Goal: Information Seeking & Learning: Learn about a topic

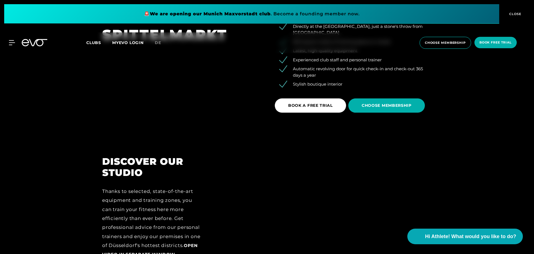
scroll to position [807, 0]
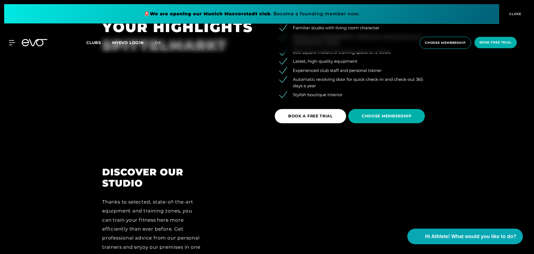
click at [132, 182] on h2 "DISCOVER OUR STUDIO" at bounding box center [151, 177] width 99 height 23
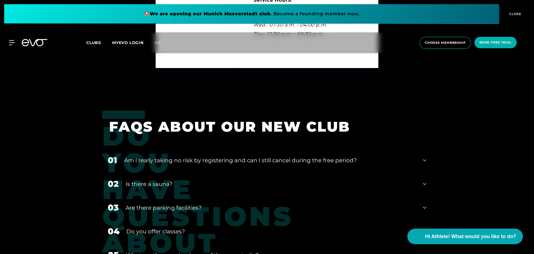
scroll to position [2171, 0]
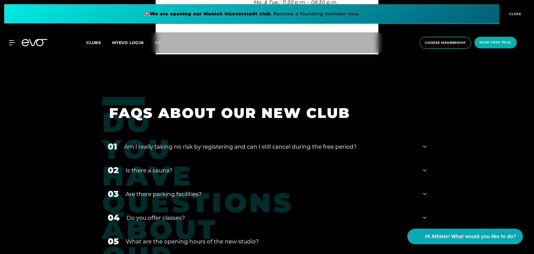
click at [163, 169] on div "Is there a sauna?" at bounding box center [271, 170] width 290 height 8
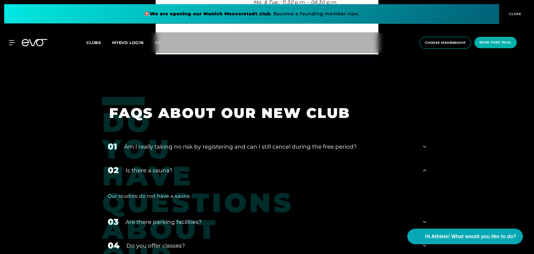
click at [166, 155] on div "01 Am I really taking no risk by registering and can I still cancel during the …" at bounding box center [267, 146] width 330 height 24
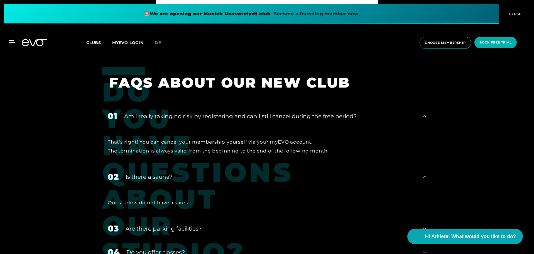
scroll to position [2282, 0]
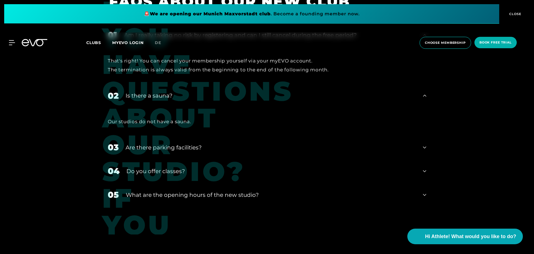
click at [194, 142] on div "03 Are there parking facilities?" at bounding box center [267, 147] width 330 height 24
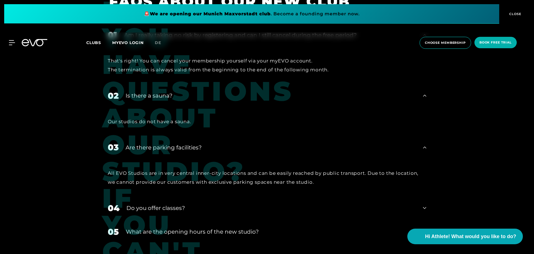
click at [159, 205] on div "Do you offer classes?" at bounding box center [270, 207] width 289 height 8
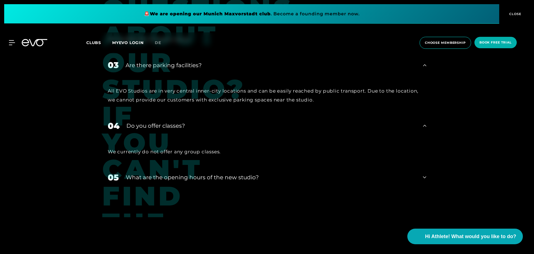
scroll to position [2366, 0]
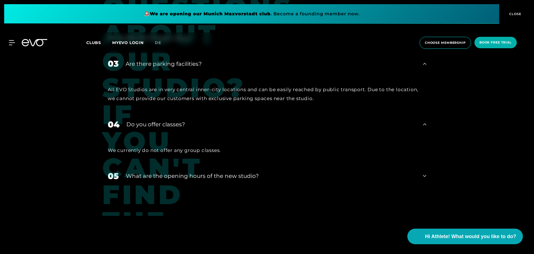
click at [166, 178] on div "What are the opening hours of the new studio?" at bounding box center [271, 175] width 290 height 8
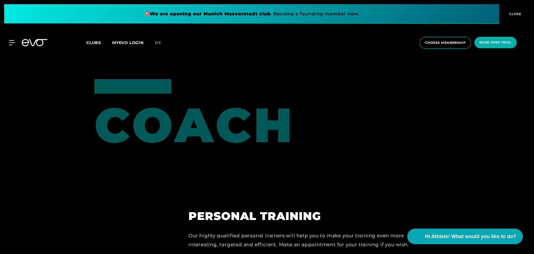
scroll to position [1580, 0]
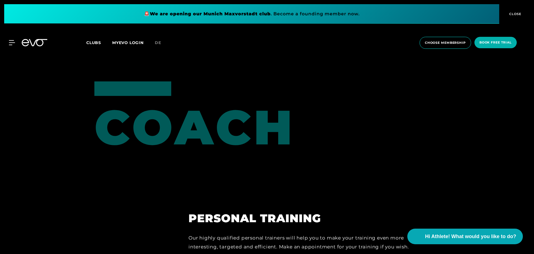
click at [12, 40] on div "MyEVO Login About Memberships free trial DAYPASS EVO Studios [GEOGRAPHIC_DATA] …" at bounding box center [267, 42] width 532 height 21
click at [11, 42] on icon at bounding box center [13, 42] width 8 height 5
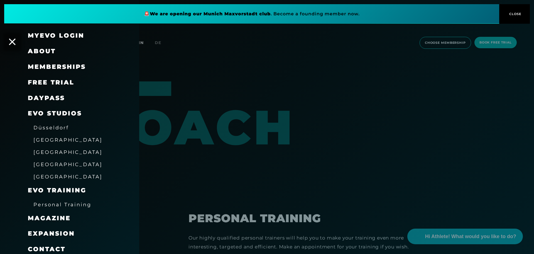
click at [43, 137] on span "[GEOGRAPHIC_DATA]" at bounding box center [67, 140] width 69 height 6
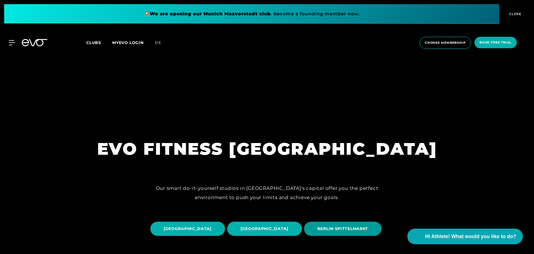
drag, startPoint x: 43, startPoint y: 137, endPoint x: 244, endPoint y: 232, distance: 222.8
click at [304, 232] on span "BERLIN SPITTELMARKT" at bounding box center [342, 228] width 77 height 14
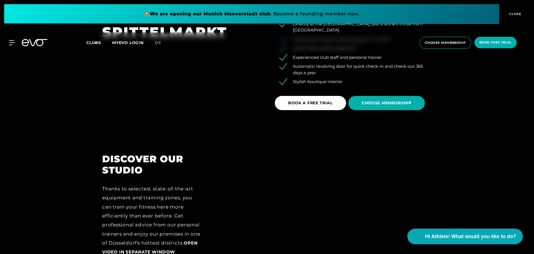
scroll to position [891, 0]
